Goal: Information Seeking & Learning: Learn about a topic

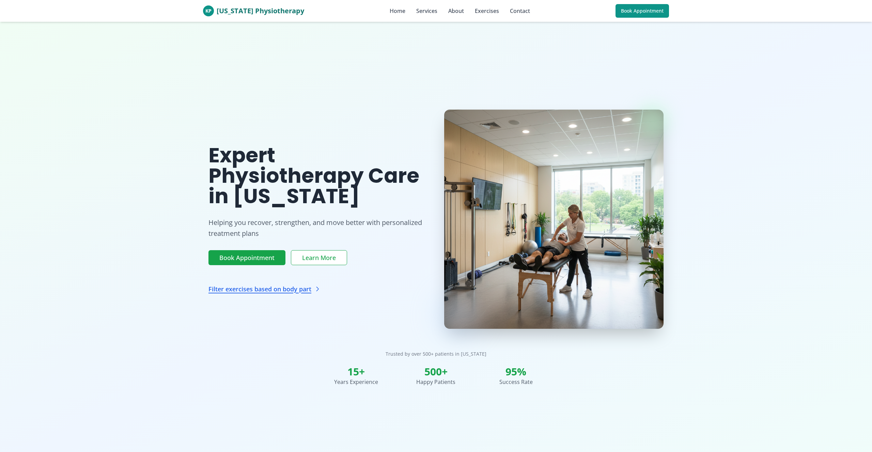
click at [315, 102] on section "Expert Physiotherapy Care in [US_STATE] Helping you recover, strengthen, and mo…" at bounding box center [436, 248] width 872 height 452
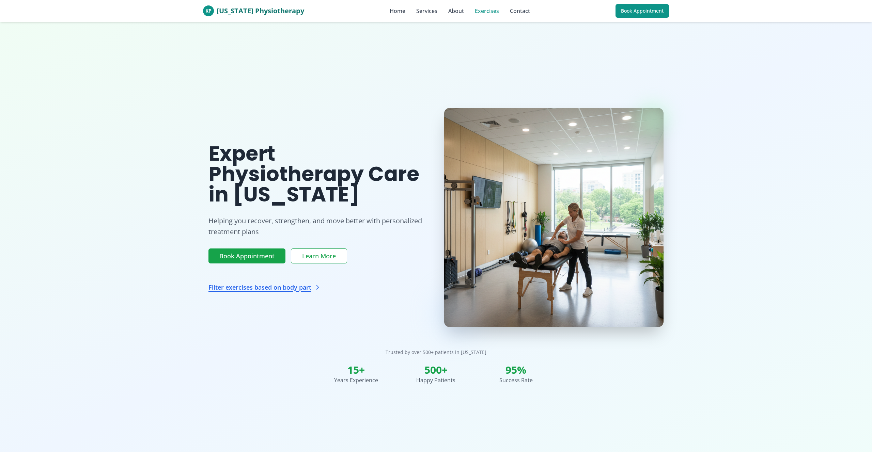
click at [475, 11] on link "Exercises" at bounding box center [487, 11] width 24 height 8
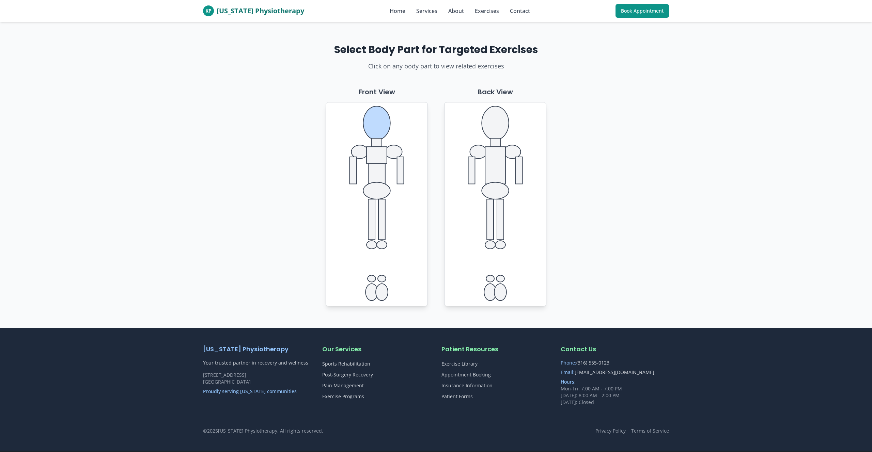
click at [387, 121] on ellipse at bounding box center [376, 123] width 27 height 34
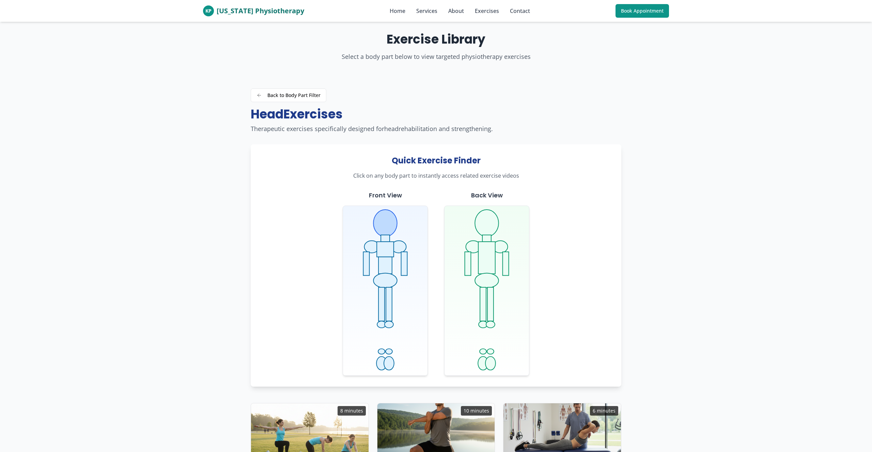
click at [383, 227] on ellipse at bounding box center [384, 223] width 23 height 27
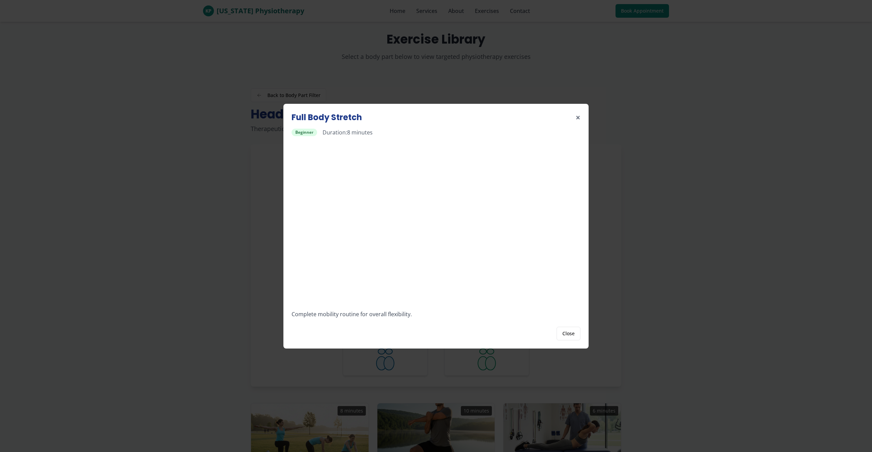
click at [669, 192] on div "Full Body Stretch × Beginner Duration: 8 minutes Complete mobility routine for …" at bounding box center [436, 226] width 872 height 452
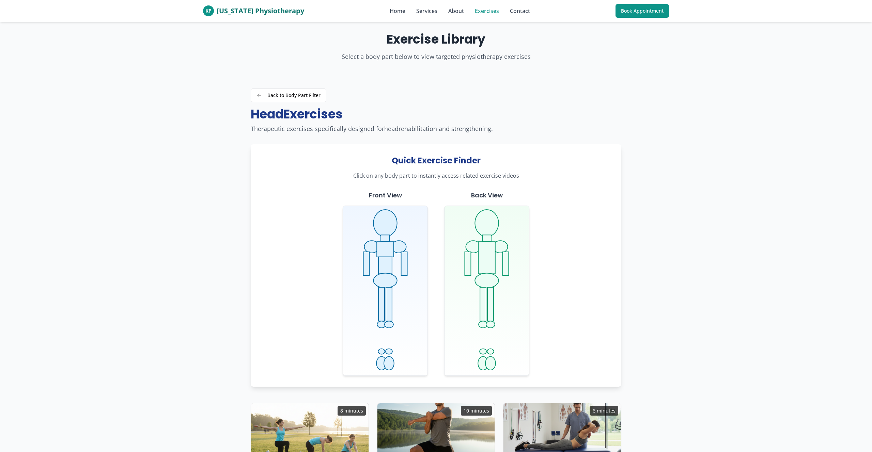
click at [475, 8] on link "Exercises" at bounding box center [487, 11] width 24 height 8
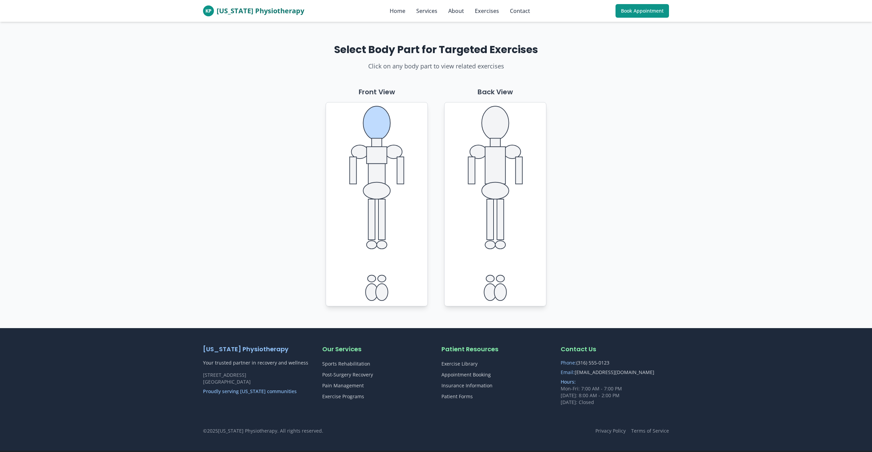
click at [385, 120] on ellipse at bounding box center [376, 123] width 27 height 34
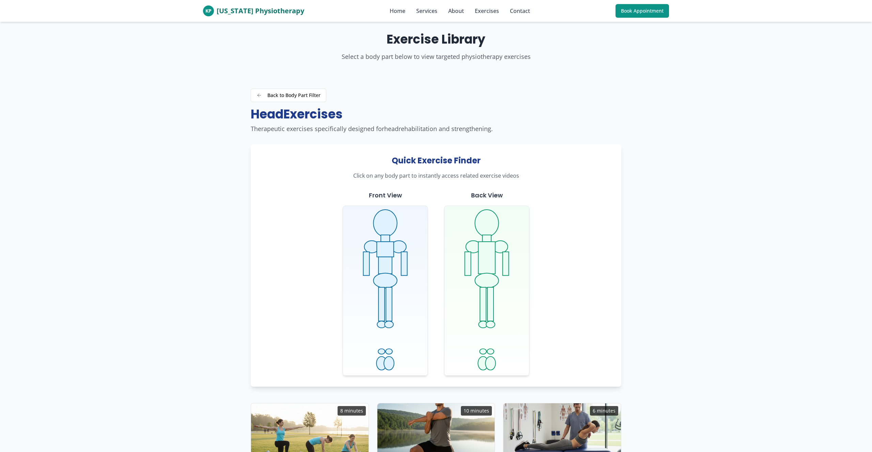
click at [493, 8] on nav "Home Services About Exercises Contact" at bounding box center [460, 11] width 140 height 8
click at [487, 12] on link "Exercises" at bounding box center [487, 11] width 24 height 8
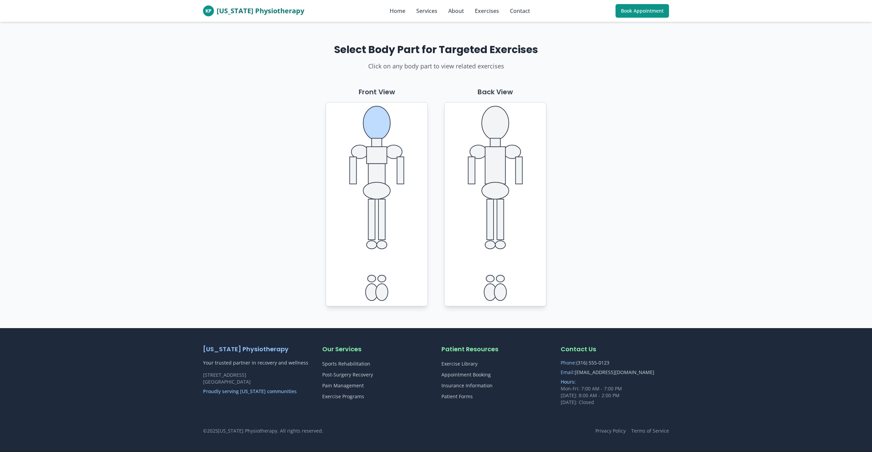
click at [374, 129] on ellipse at bounding box center [376, 123] width 27 height 34
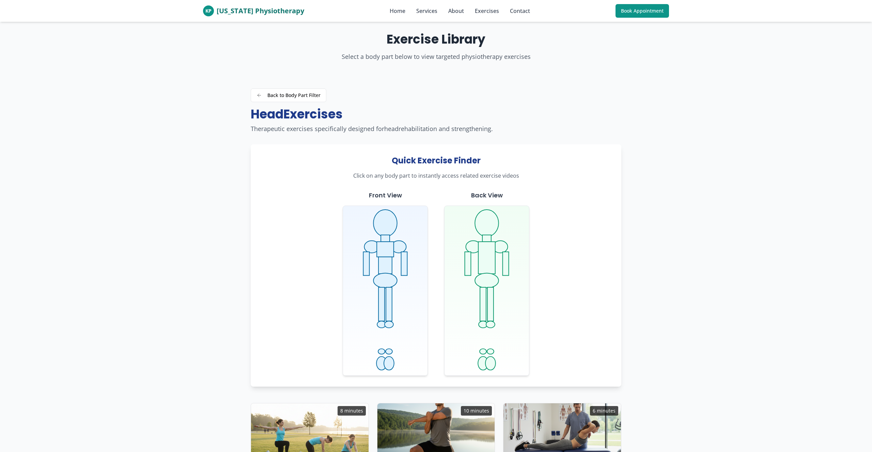
click at [479, 15] on div "KP [US_STATE] Physiotherapy Home Services About Exercises Contact Book Appointm…" at bounding box center [436, 11] width 466 height 22
click at [478, 11] on link "Exercises" at bounding box center [487, 11] width 24 height 8
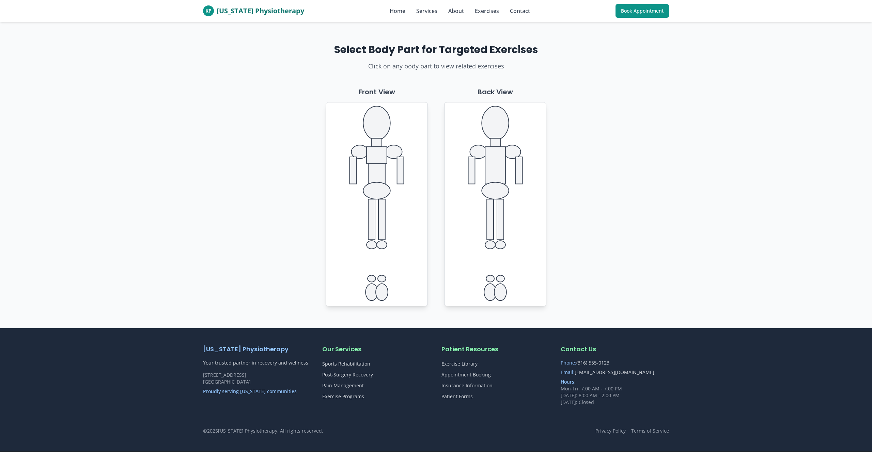
click at [478, 11] on link "Exercises" at bounding box center [487, 11] width 24 height 8
click at [452, 11] on link "About" at bounding box center [456, 11] width 16 height 8
click at [419, 14] on link "Services" at bounding box center [426, 11] width 21 height 8
click at [451, 13] on link "About" at bounding box center [456, 11] width 16 height 8
click at [418, 11] on link "Services" at bounding box center [426, 11] width 21 height 8
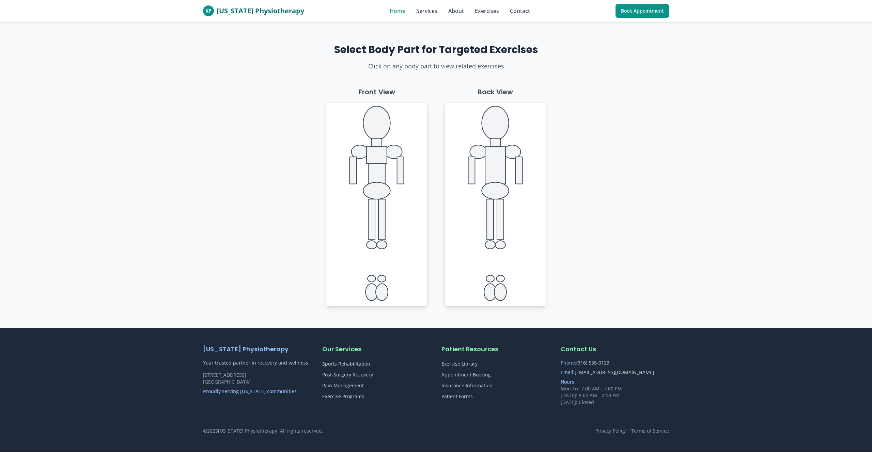
click at [391, 12] on link "Home" at bounding box center [398, 11] width 16 height 8
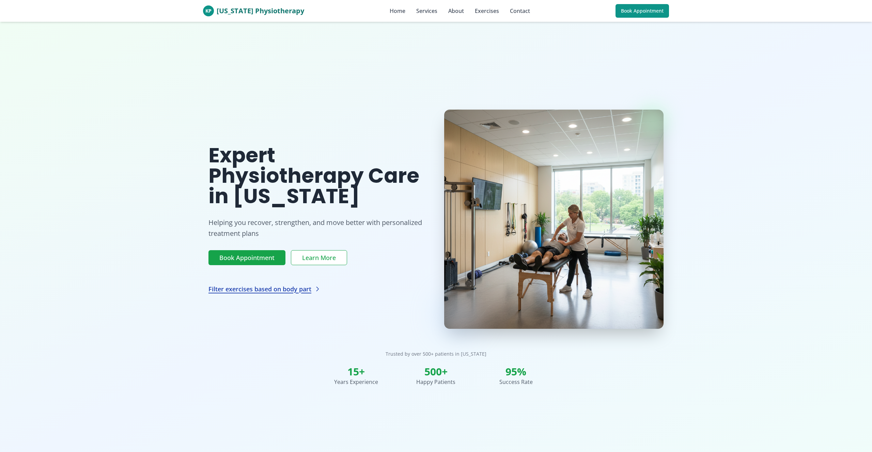
click at [276, 287] on link "Filter exercises based on body part" at bounding box center [264, 289] width 112 height 10
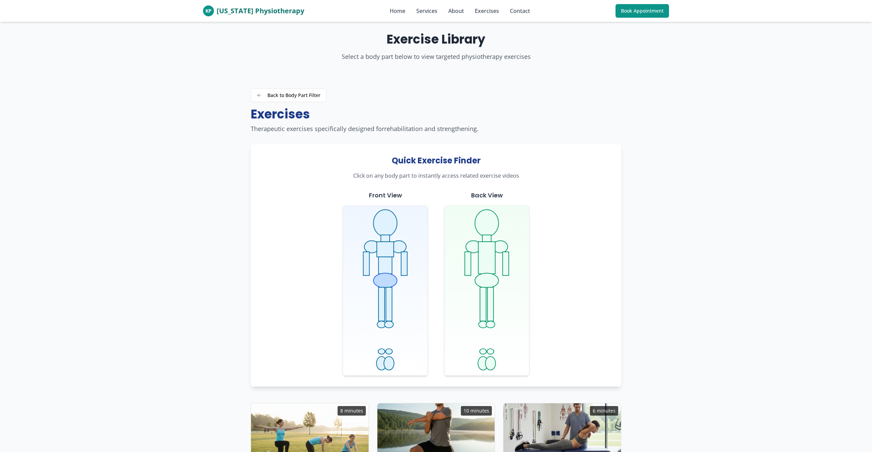
click at [386, 278] on ellipse at bounding box center [384, 280] width 23 height 15
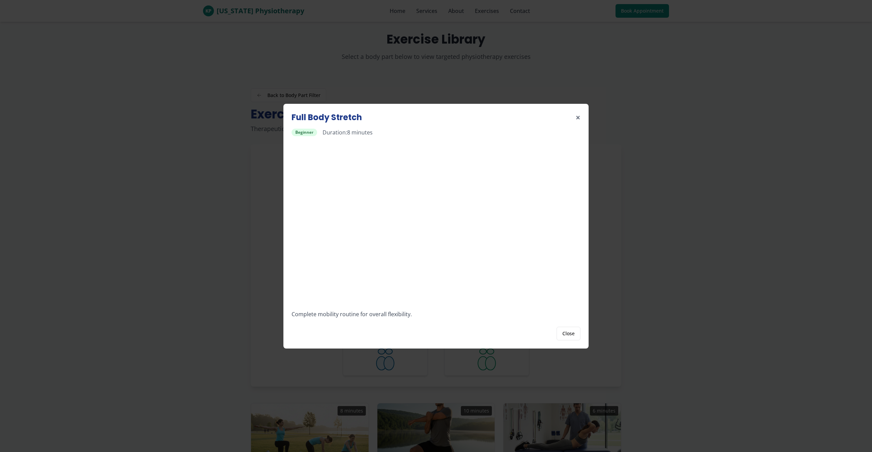
click at [579, 117] on button "×" at bounding box center [577, 117] width 5 height 11
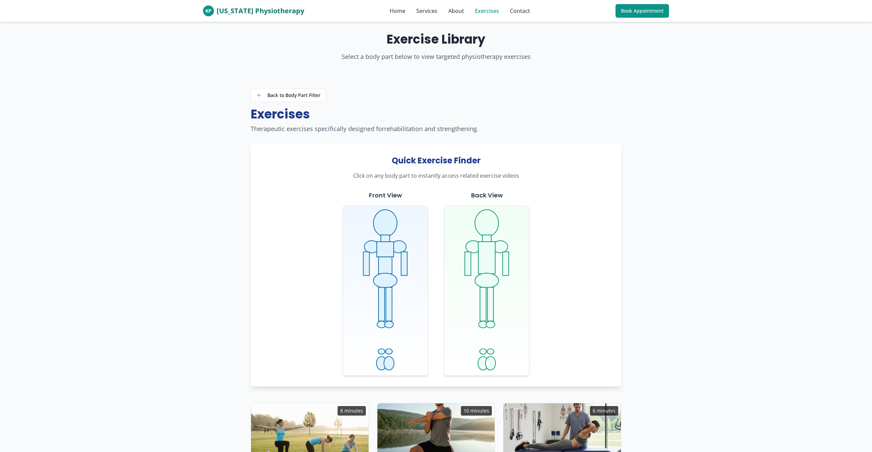
click at [483, 12] on link "Exercises" at bounding box center [487, 11] width 24 height 8
